Goal: Find specific page/section

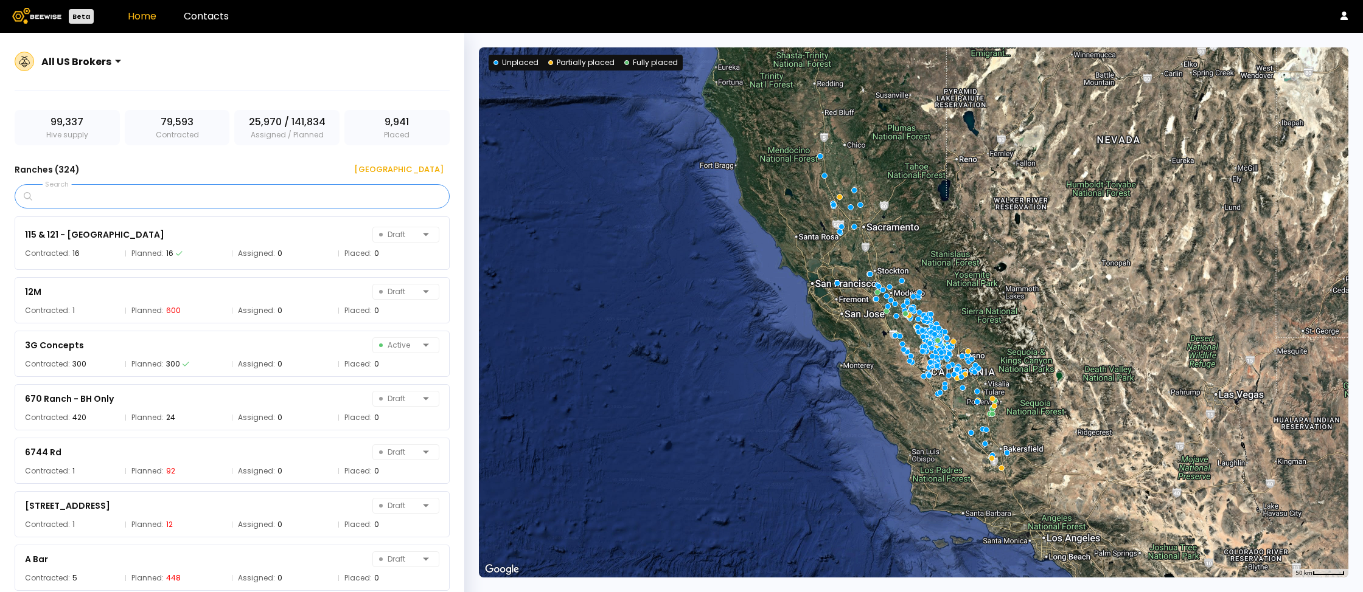
click at [268, 200] on input "Search" at bounding box center [236, 196] width 403 height 23
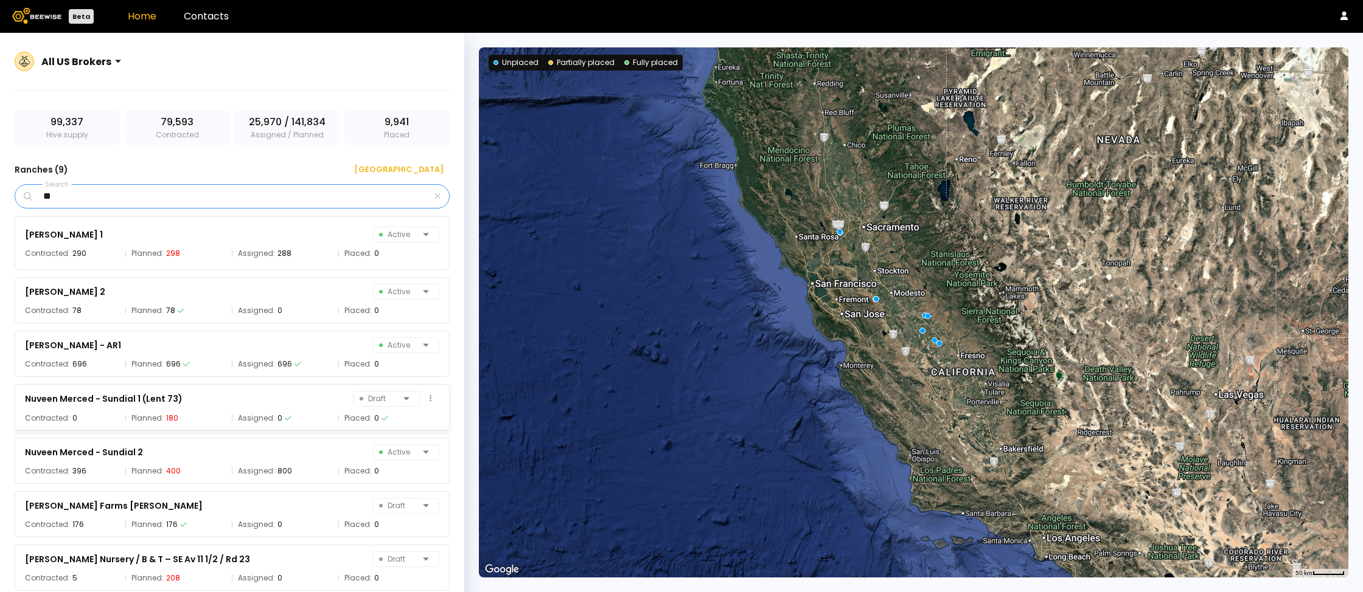
type input "**"
click at [262, 386] on div "Nuveen Merced - Sundial 1 (Lent 73) Draft Contracted: 0 Planned: 180 Assigned: …" at bounding box center [232, 407] width 435 height 46
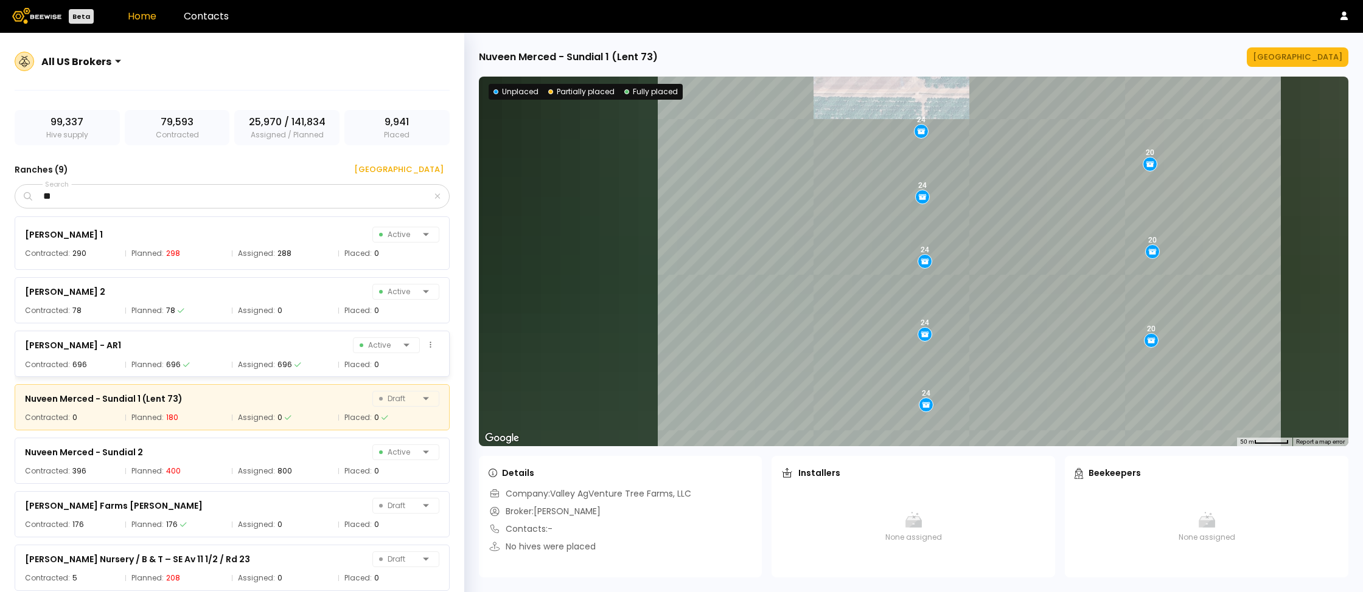
click at [262, 351] on div "[PERSON_NAME] - AR1 Active" at bounding box center [232, 345] width 414 height 17
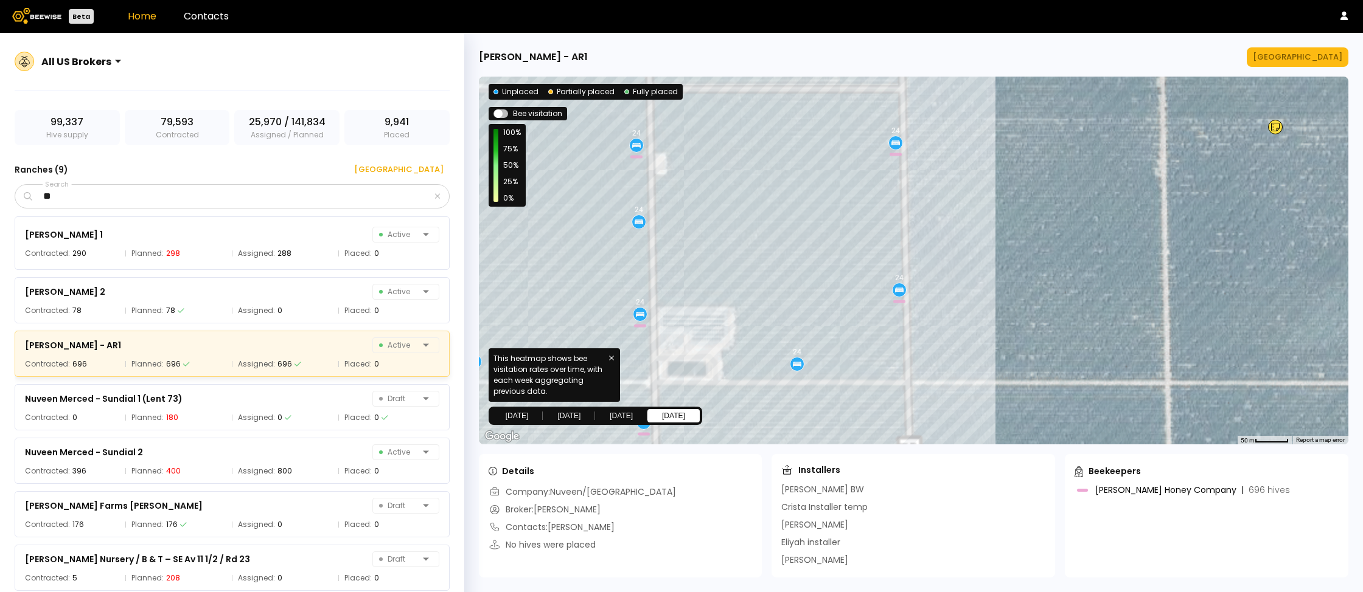
drag, startPoint x: 917, startPoint y: 229, endPoint x: 989, endPoint y: 226, distance: 72.4
click at [989, 226] on div "24 24 24 24 24 24 24 24 24 24 24 24 24 24 24 24 24 24 24 24 24 24 24 24 24 24 2…" at bounding box center [913, 261] width 869 height 368
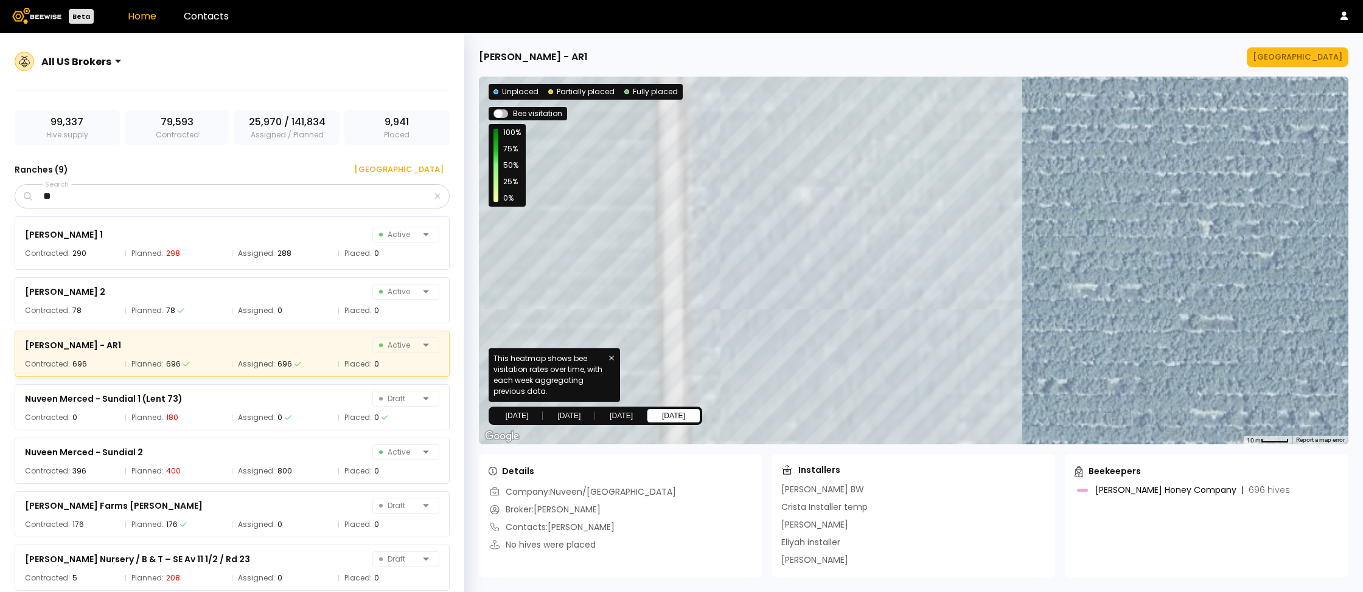
drag, startPoint x: 976, startPoint y: 217, endPoint x: 1096, endPoint y: 144, distance: 140.8
click at [1096, 144] on div "24 24 24 24 24 24 24 24 24 24 24 24 24 24 24 24 24 24 24 24 24 24 24 24 24 24 2…" at bounding box center [913, 261] width 869 height 368
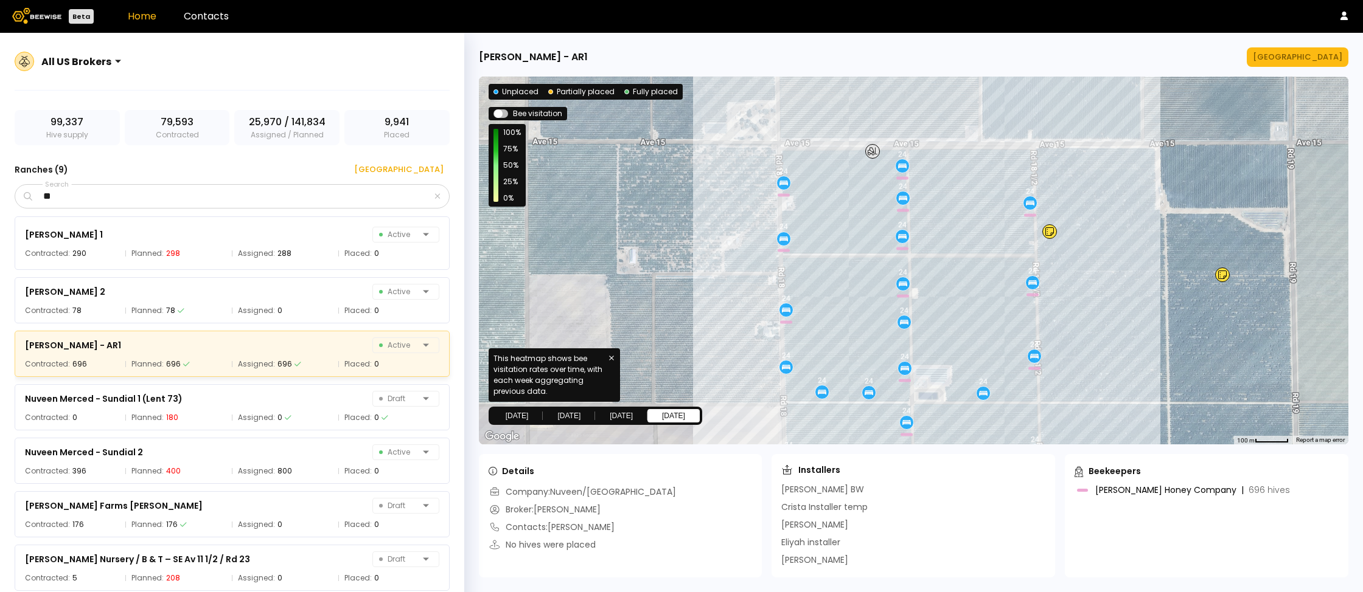
drag, startPoint x: 899, startPoint y: 223, endPoint x: 1115, endPoint y: 189, distance: 218.6
click at [1115, 189] on div "24 24 24 24 24 24 24 24 24 24 24 24 24 24 24 24 24 24 24 24 24 24 24 24 24 24 2…" at bounding box center [913, 261] width 869 height 368
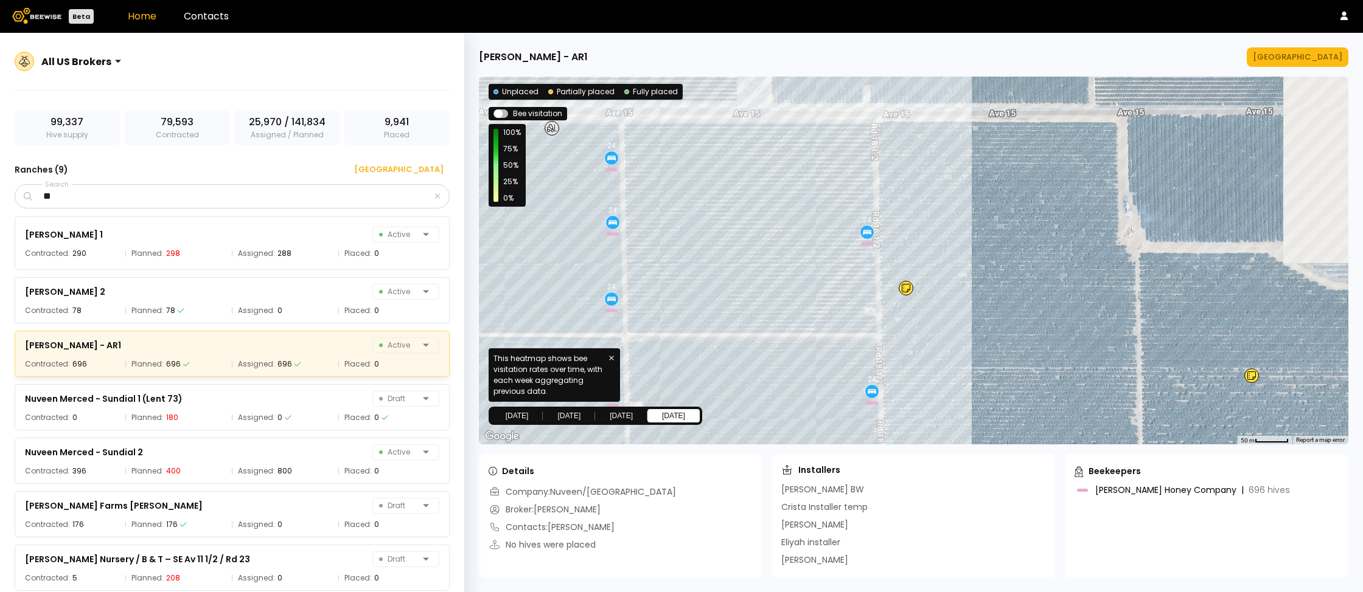
drag, startPoint x: 1078, startPoint y: 216, endPoint x: 911, endPoint y: 248, distance: 169.8
click at [911, 248] on div "24 24 24 24 24 24 24 24 24 24 24 24 24 24 24 24 24 24 24 24 24 24 24 24 24 24 2…" at bounding box center [913, 261] width 869 height 368
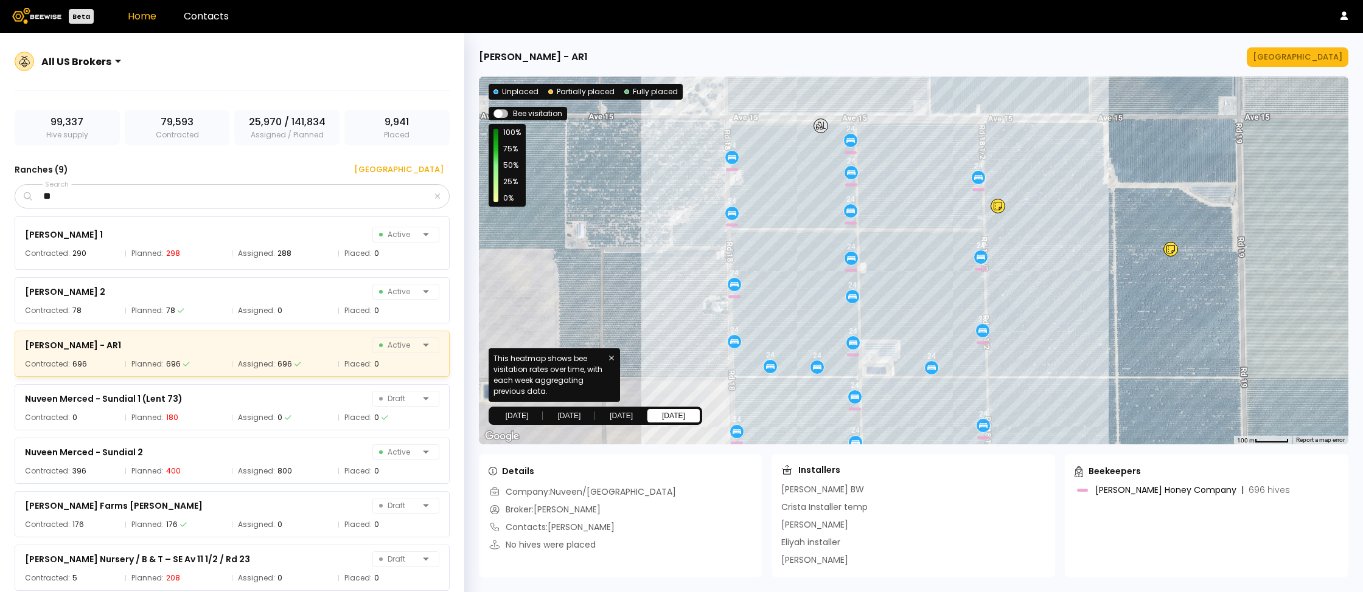
drag, startPoint x: 759, startPoint y: 137, endPoint x: 897, endPoint y: 86, distance: 148.0
click at [897, 85] on div "24 24 24 24 24 24 24 24 24 24 24 24 24 24 24 24 24 24 24 24 24 24 24 24 24 24 2…" at bounding box center [913, 261] width 869 height 368
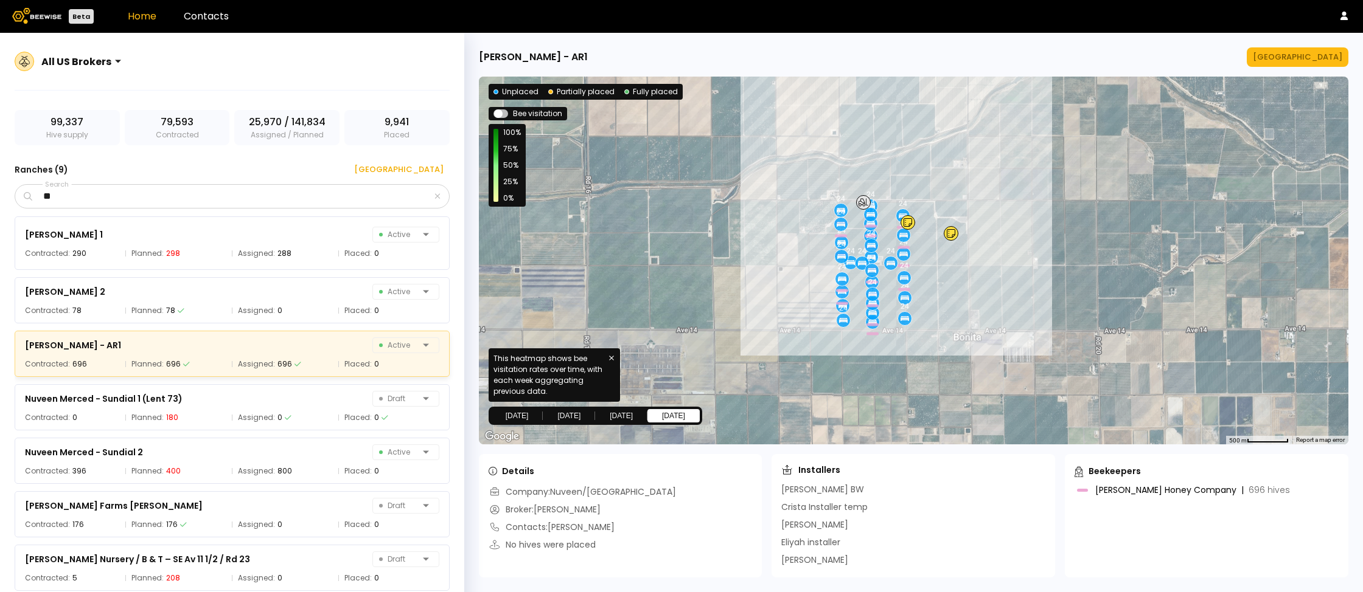
drag, startPoint x: 953, startPoint y: 167, endPoint x: 998, endPoint y: 246, distance: 91.3
click at [998, 246] on div "24 24 24 24 24 24 24 24 24 24 24 24 24 24 24 24 24 24 24 24 24 24 24 24 24 24 2…" at bounding box center [913, 261] width 869 height 368
